Goal: Complete application form

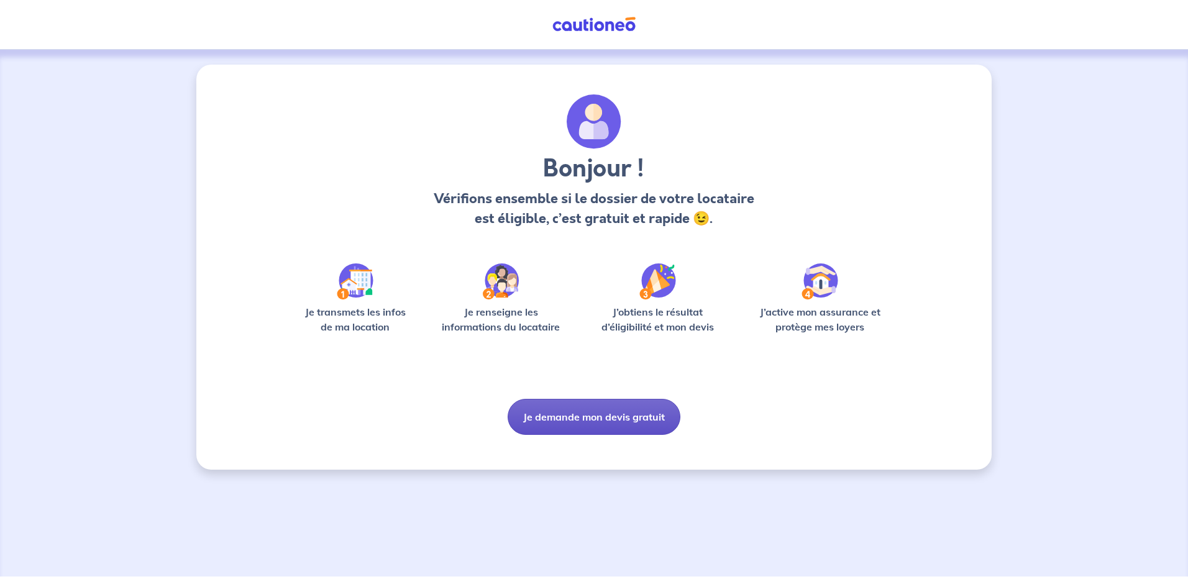
click at [559, 413] on button "Je demande mon devis gratuit" at bounding box center [594, 417] width 173 height 36
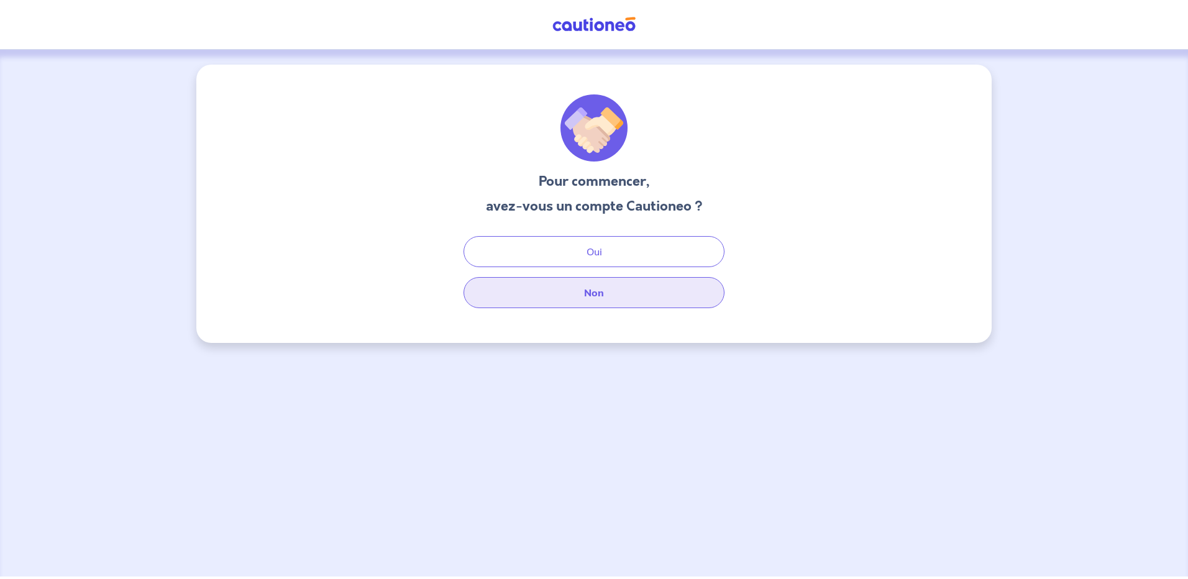
click at [615, 287] on button "Non" at bounding box center [593, 292] width 261 height 31
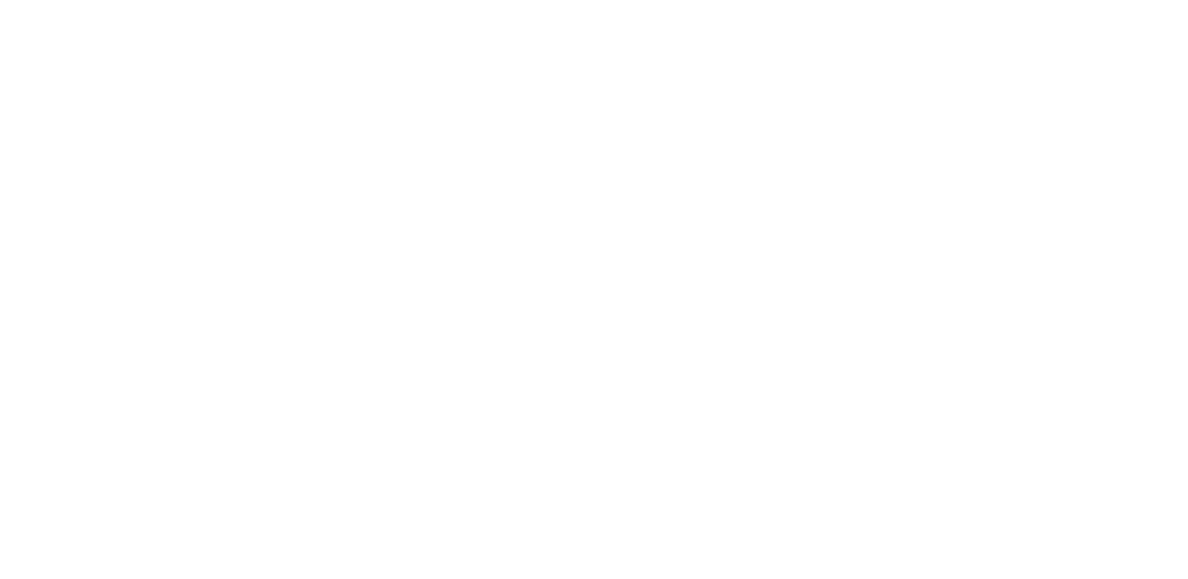
select select "FR"
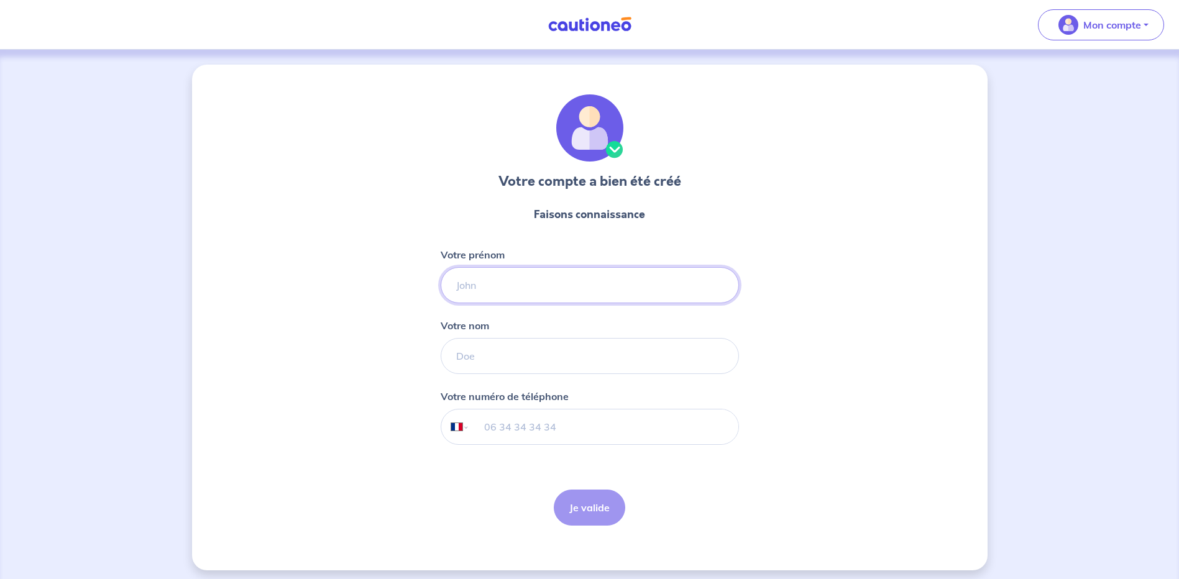
click at [494, 287] on input "Votre prénom" at bounding box center [589, 285] width 298 height 36
type input "Florent"
type input "BORELLO"
click at [532, 421] on input "tel" at bounding box center [603, 426] width 268 height 35
type input "[PHONE_NUMBER]"
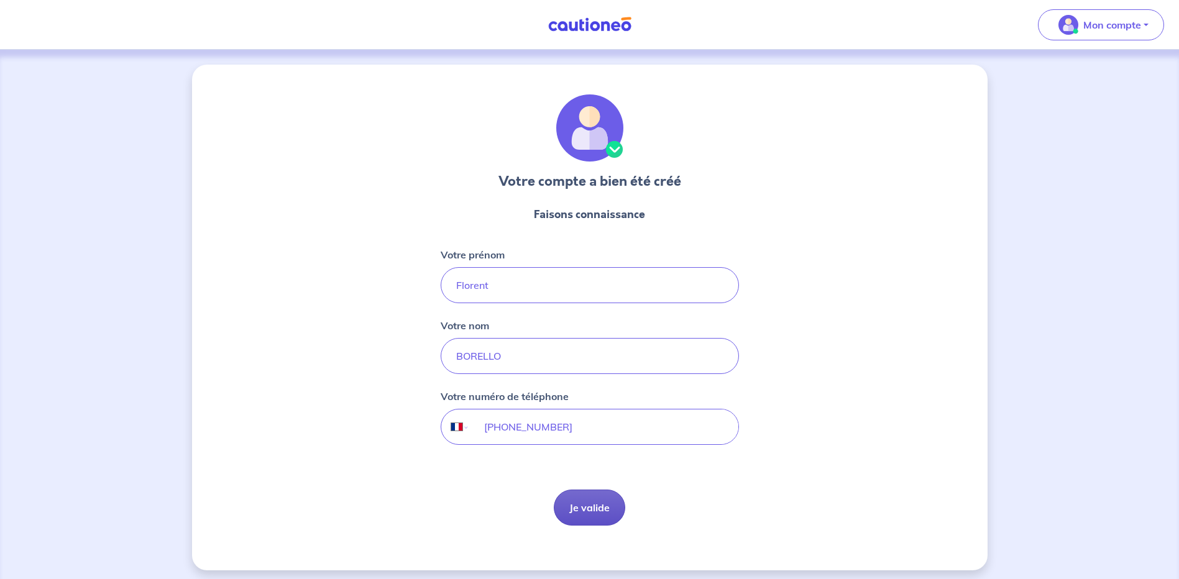
click at [570, 504] on button "Je valide" at bounding box center [589, 508] width 71 height 36
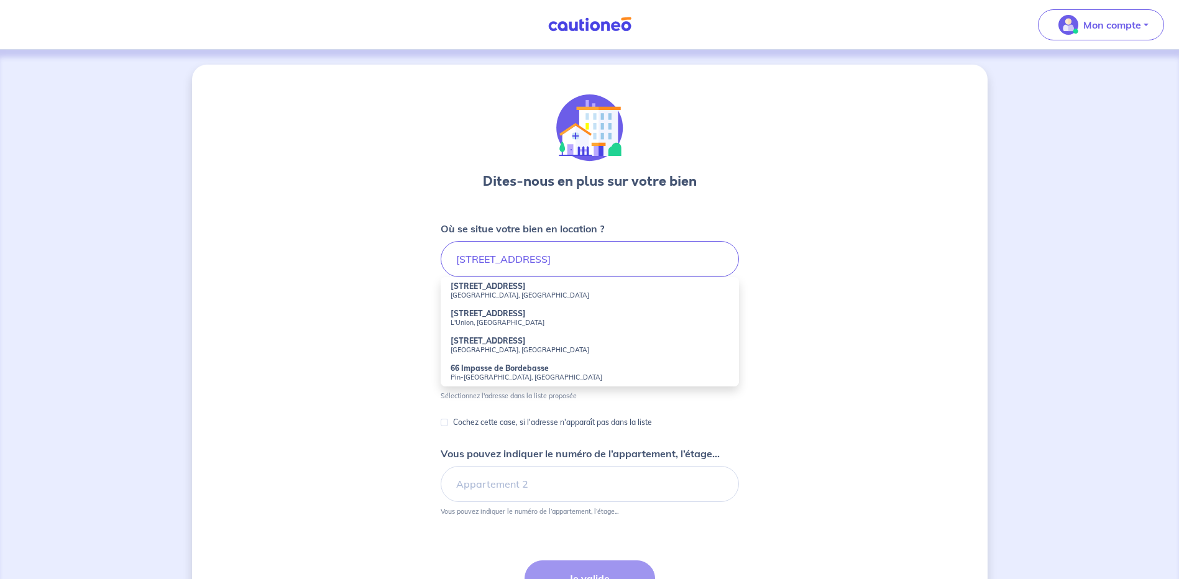
click at [524, 290] on strong "[STREET_ADDRESS]" at bounding box center [487, 285] width 75 height 9
type input "[STREET_ADDRESS]"
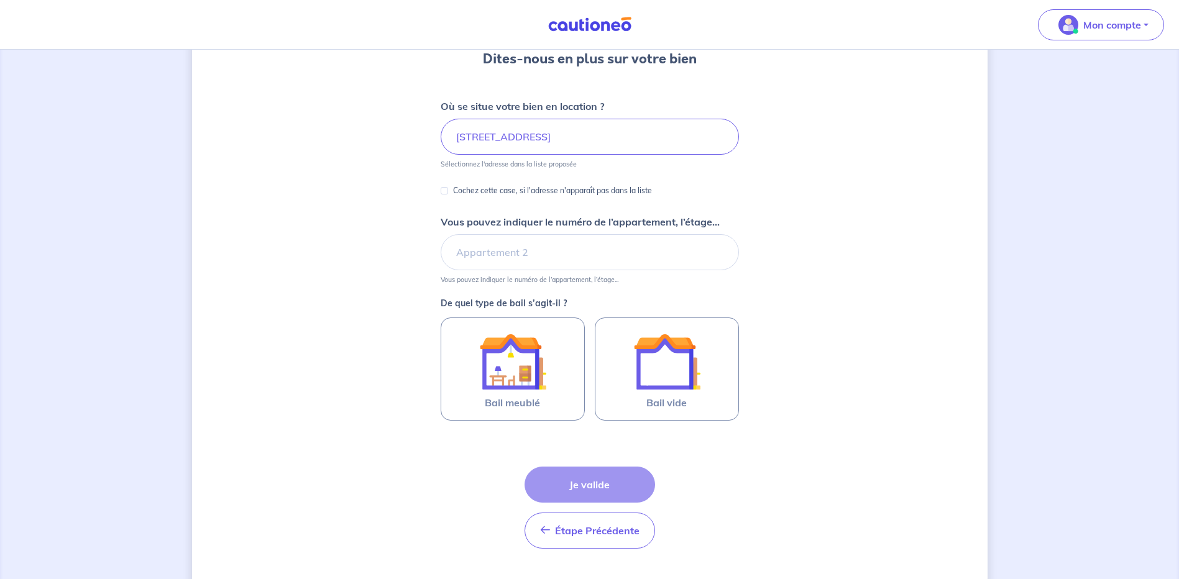
scroll to position [124, 0]
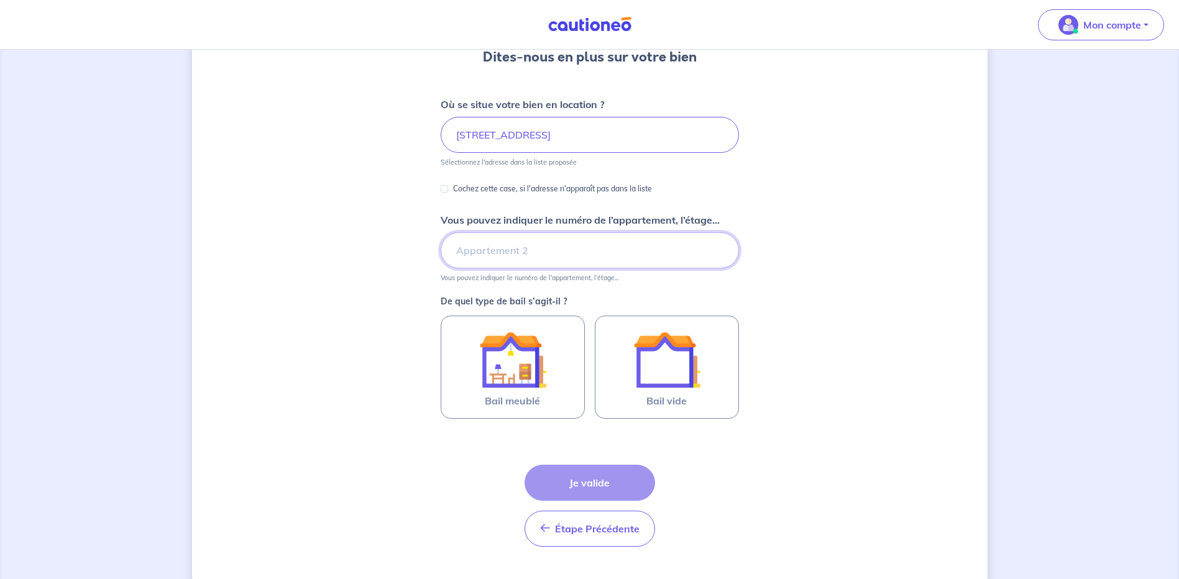
click at [557, 252] on input "Vous pouvez indiquer le numéro de l’appartement, l’étage..." at bounding box center [589, 250] width 298 height 36
click at [536, 253] on input "Vous pouvez indiquer le numéro de l’appartement, l’étage..." at bounding box center [589, 250] width 298 height 36
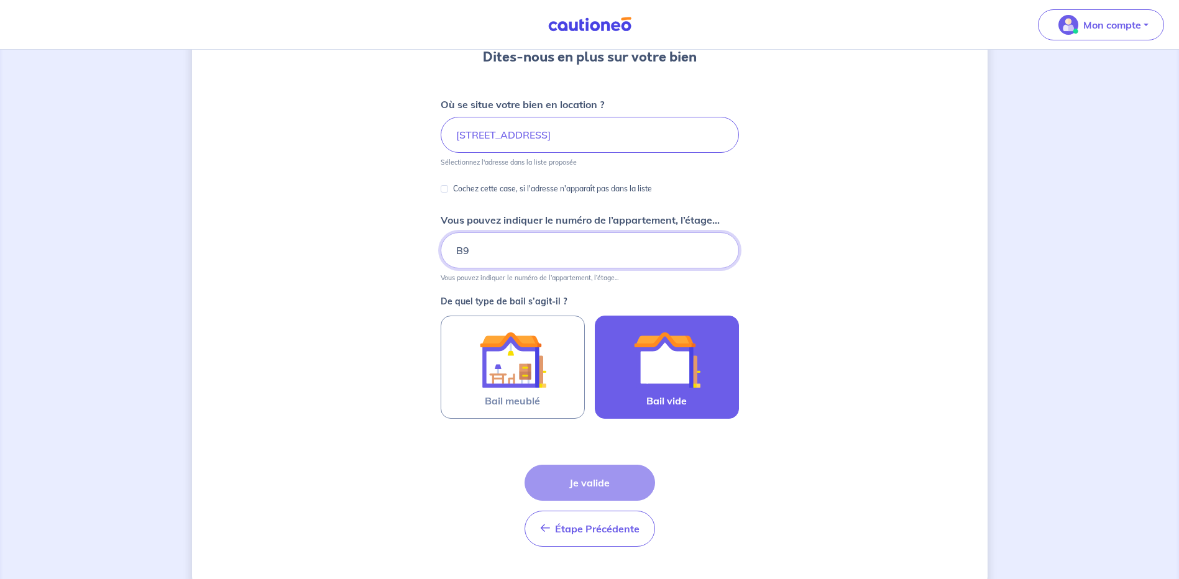
type input "B9"
click at [669, 403] on span "Bail vide" at bounding box center [666, 400] width 40 height 15
click at [0, 0] on input "Bail vide" at bounding box center [0, 0] width 0 height 0
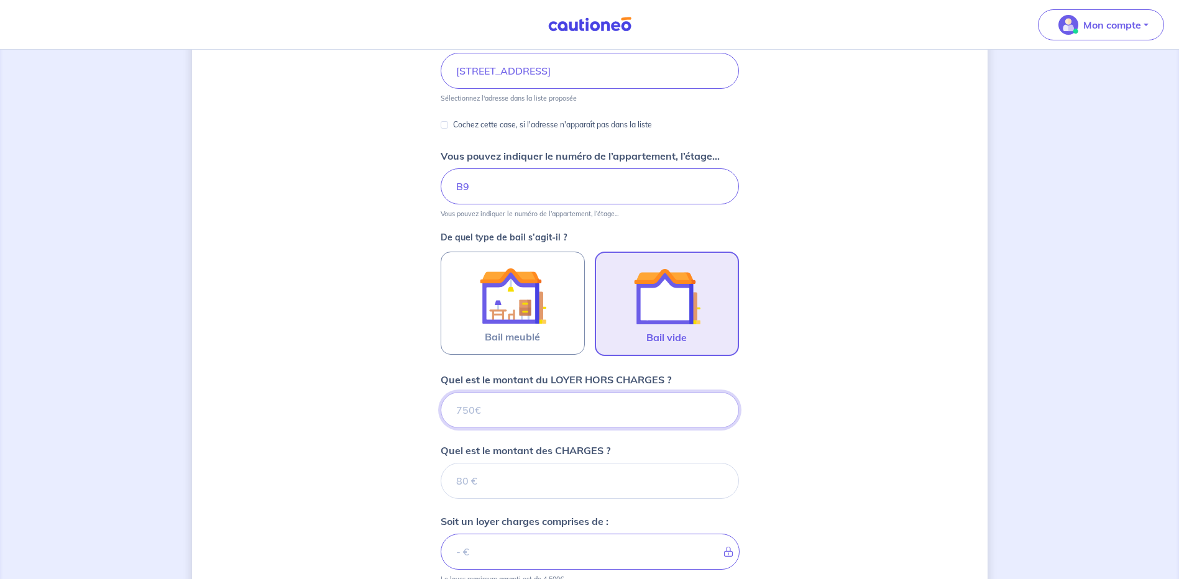
scroll to position [379, 0]
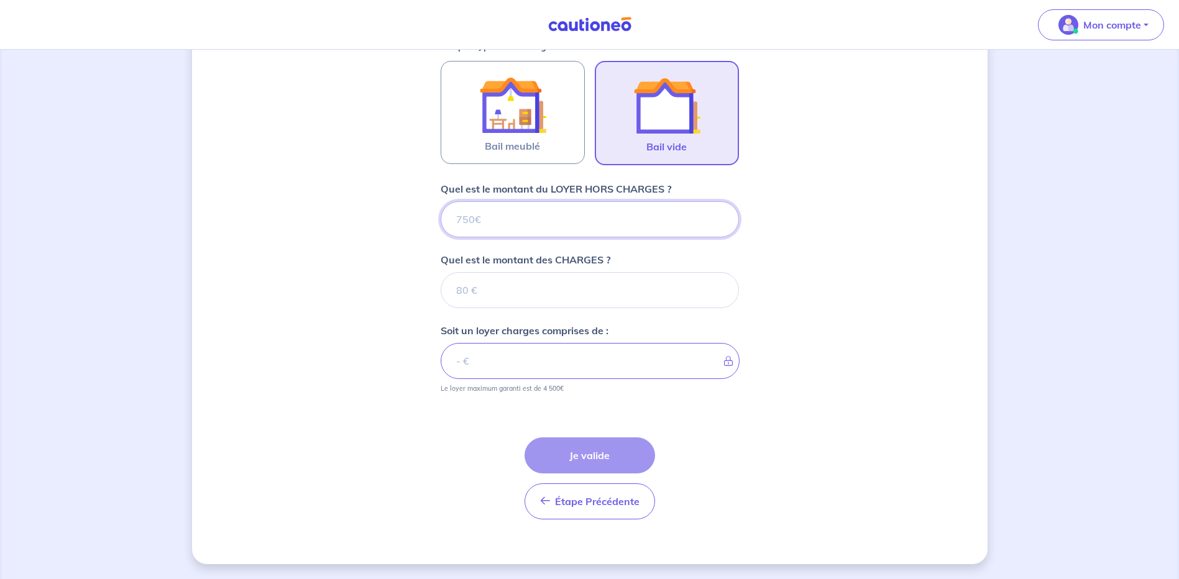
click at [551, 222] on input "Quel est le montant du LOYER HORS CHARGES ?" at bounding box center [589, 219] width 298 height 36
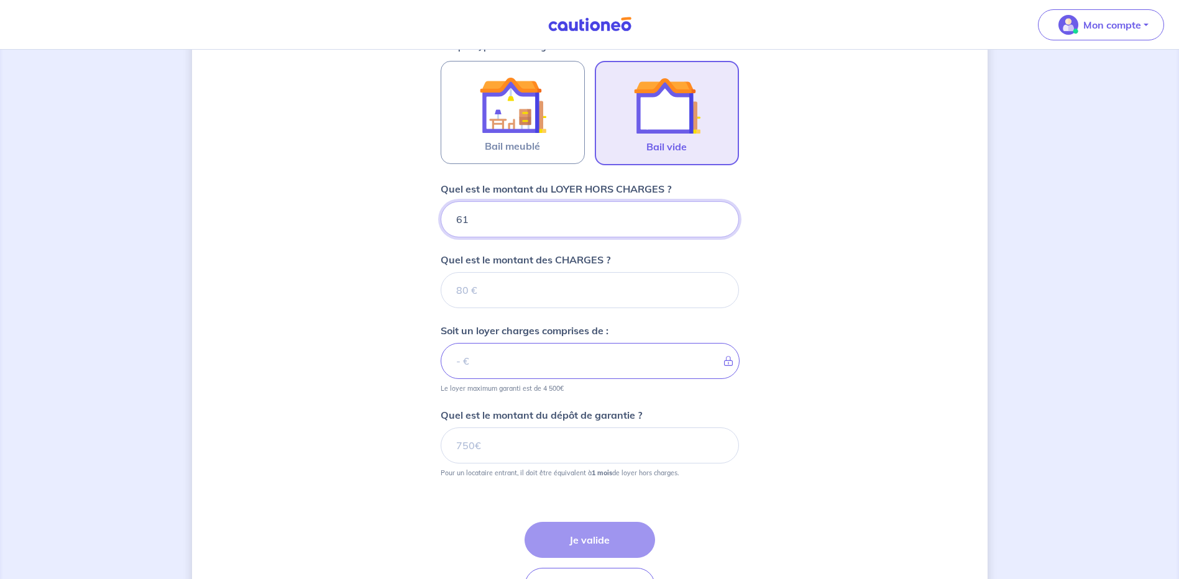
type input "616"
click at [542, 289] on input "Quel est le montant des CHARGES ?" at bounding box center [589, 290] width 298 height 36
type input "40"
type input "656"
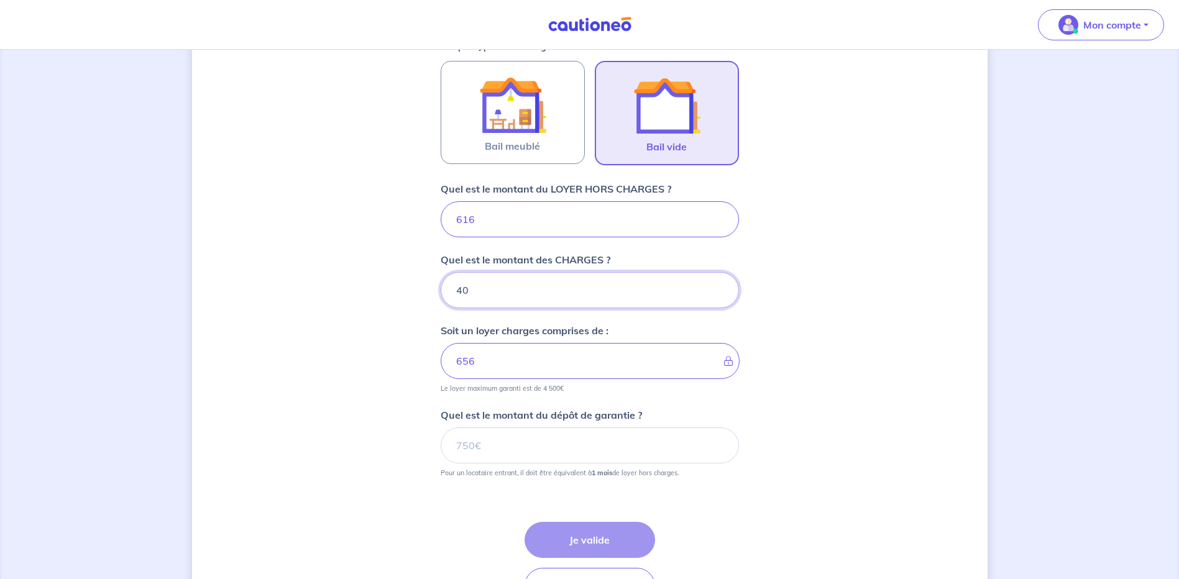
type input "40"
click at [519, 448] on input "Quel est le montant du dépôt de garantie ?" at bounding box center [589, 445] width 298 height 36
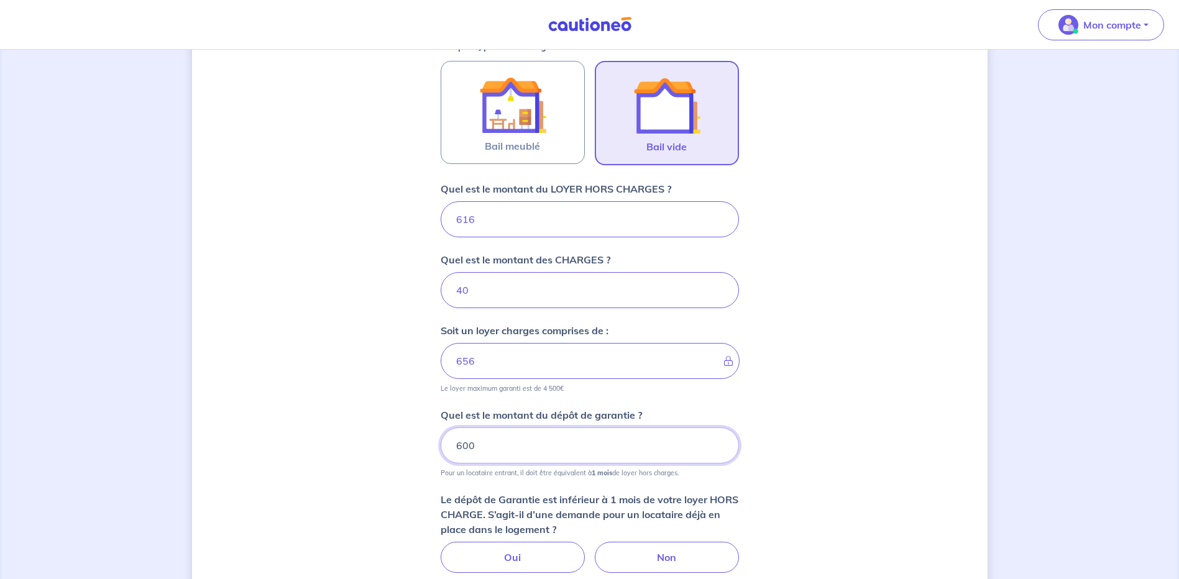
type input "600"
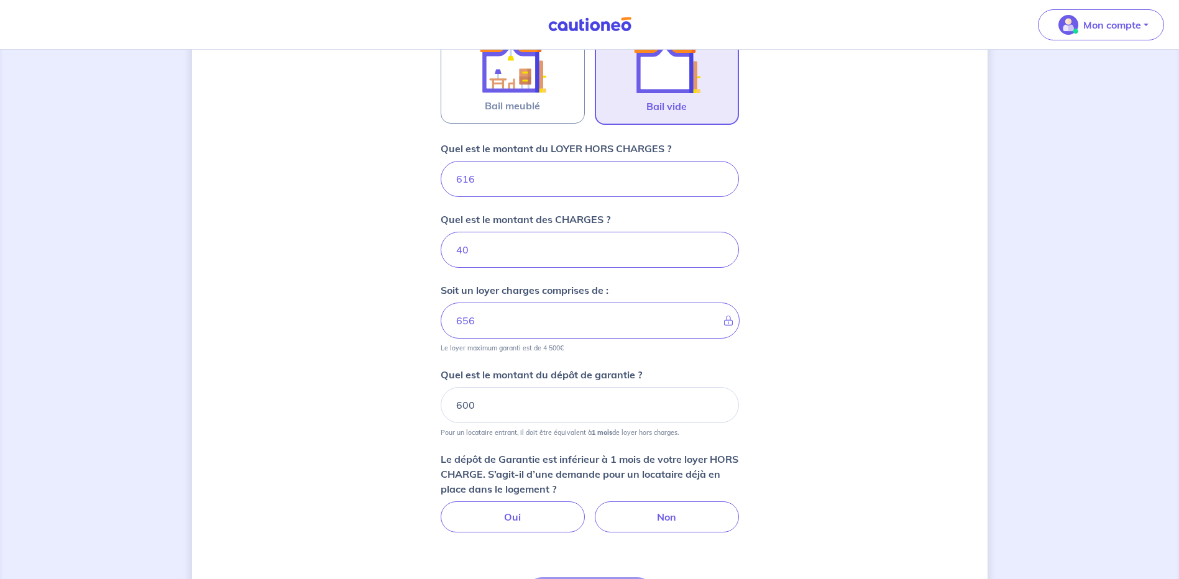
scroll to position [441, 0]
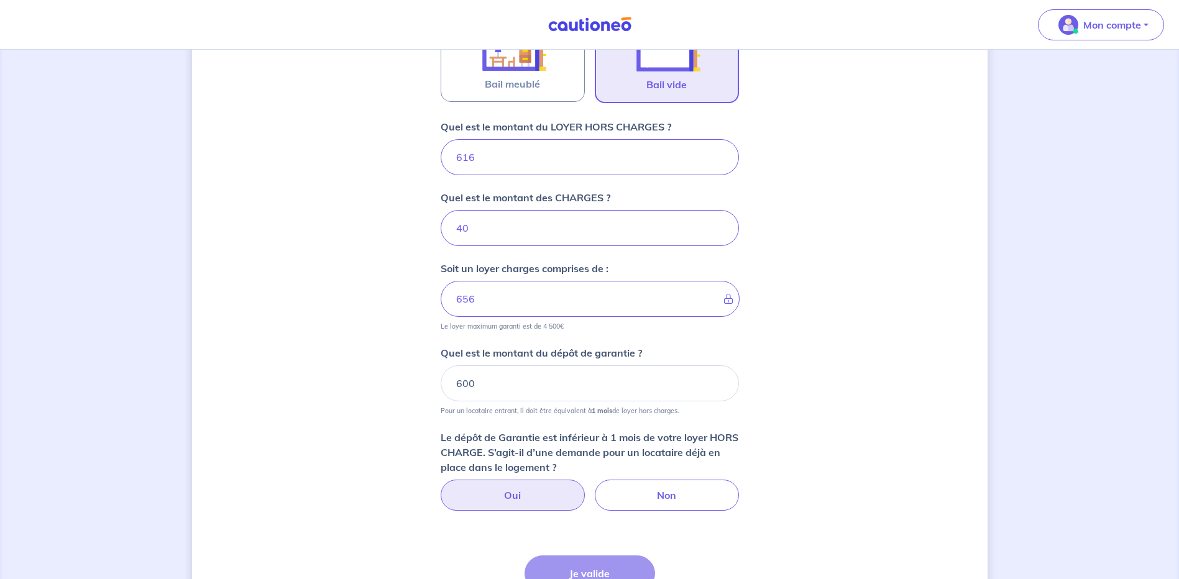
click at [526, 485] on label "Oui" at bounding box center [512, 495] width 144 height 31
click at [585, 485] on input "Oui" at bounding box center [589, 484] width 8 height 8
radio input "true"
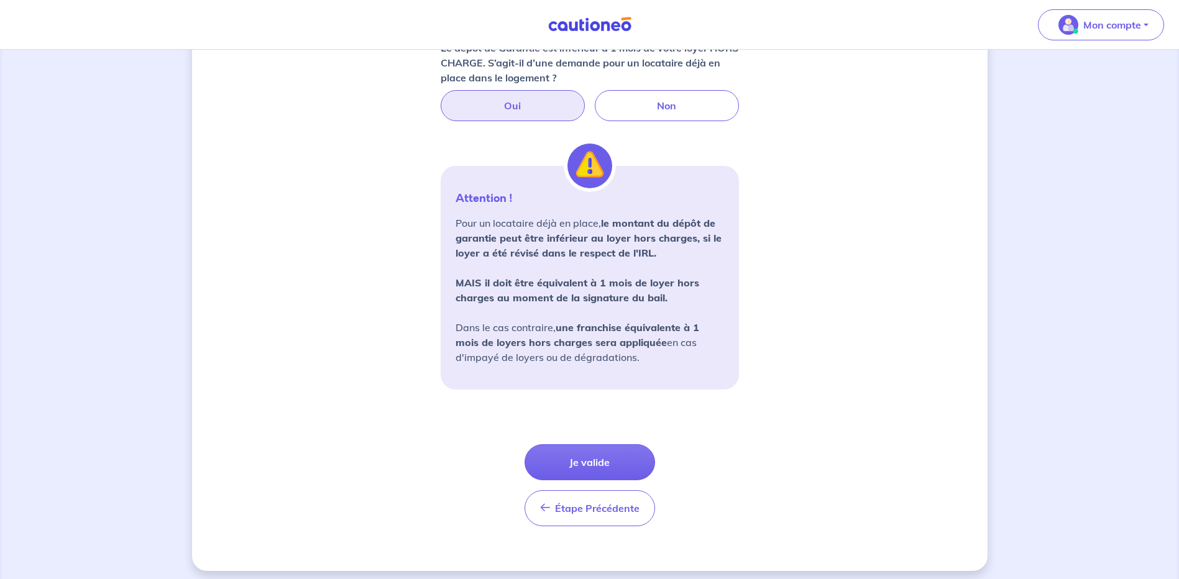
scroll to position [837, 0]
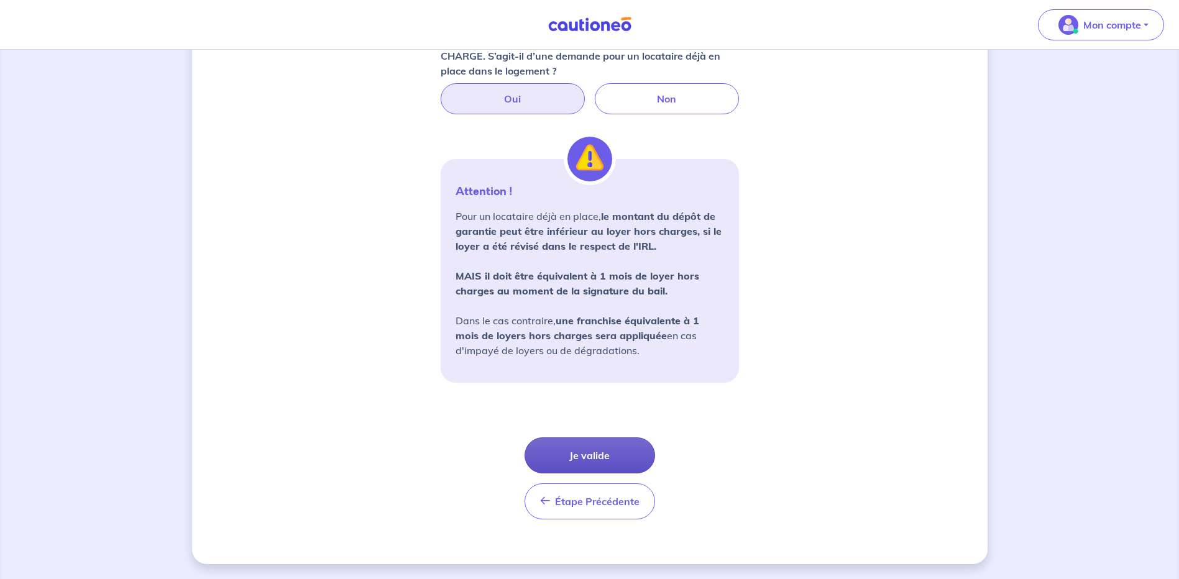
click at [591, 455] on button "Je valide" at bounding box center [589, 455] width 130 height 36
